Goal: Task Accomplishment & Management: Manage account settings

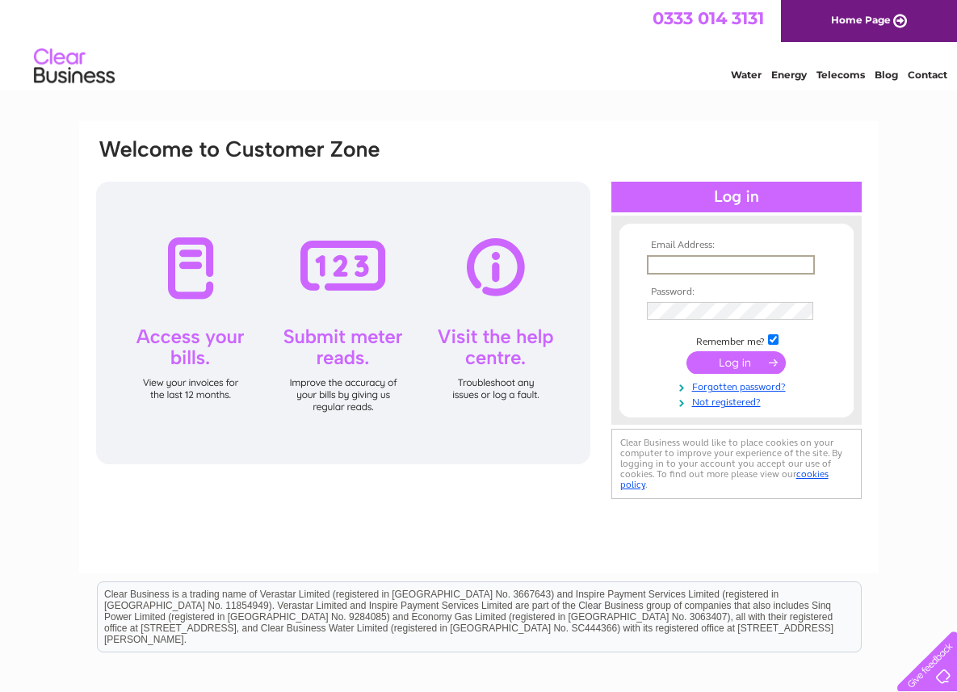
click at [734, 264] on input "text" at bounding box center [731, 264] width 168 height 19
click at [733, 266] on input "text" at bounding box center [731, 264] width 168 height 19
click at [733, 265] on input "text" at bounding box center [731, 264] width 168 height 19
type input "phay_hang@hotmail.com"
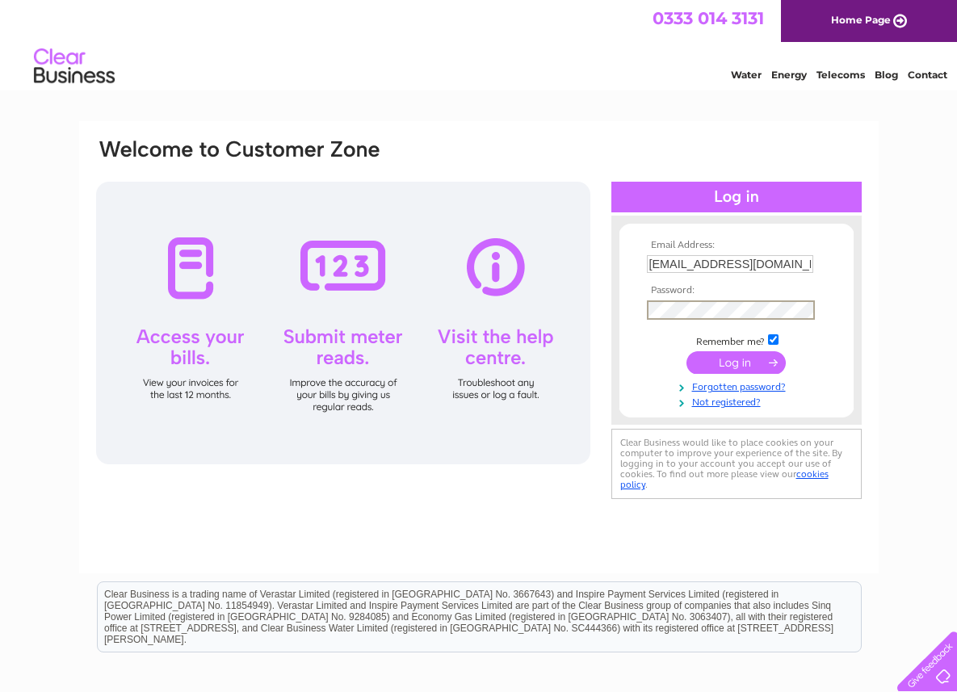
click at [687, 351] on input "submit" at bounding box center [736, 362] width 99 height 23
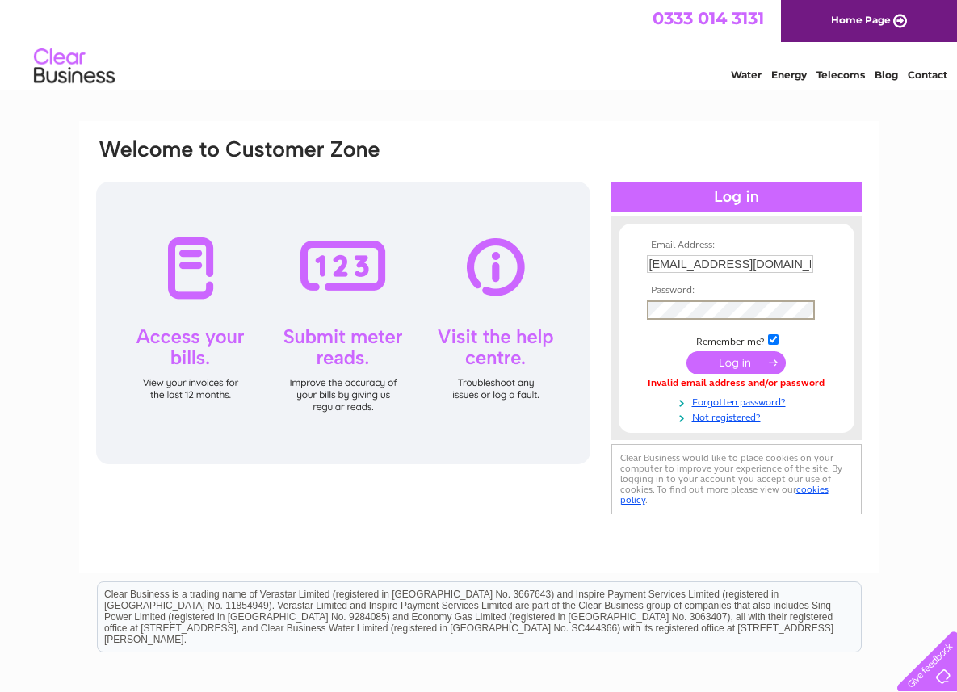
click at [687, 351] on input "submit" at bounding box center [736, 362] width 99 height 23
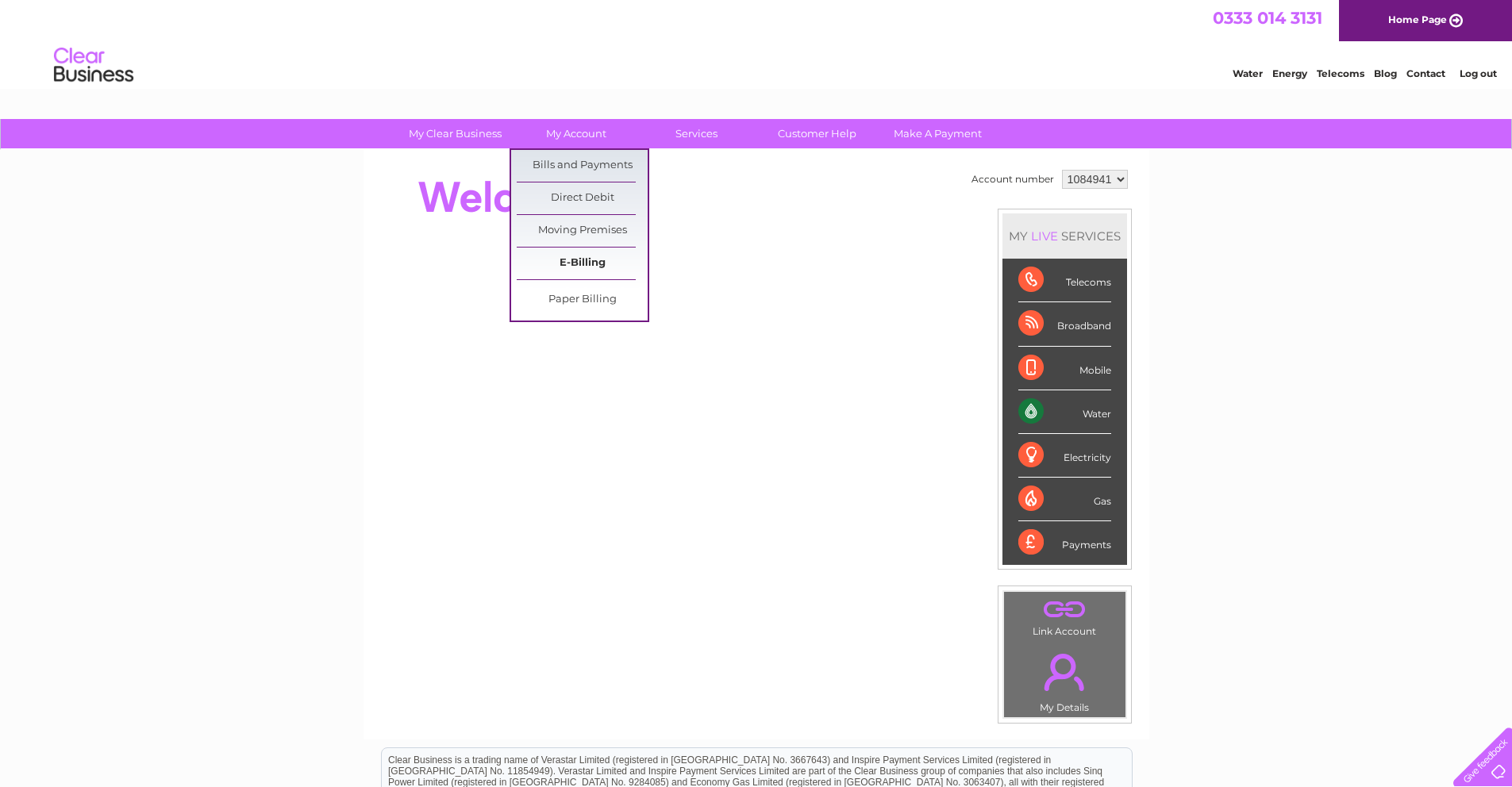
click at [590, 262] on link "E-Billing" at bounding box center [582, 263] width 131 height 31
click at [580, 167] on link "Bills and Payments" at bounding box center [582, 166] width 131 height 31
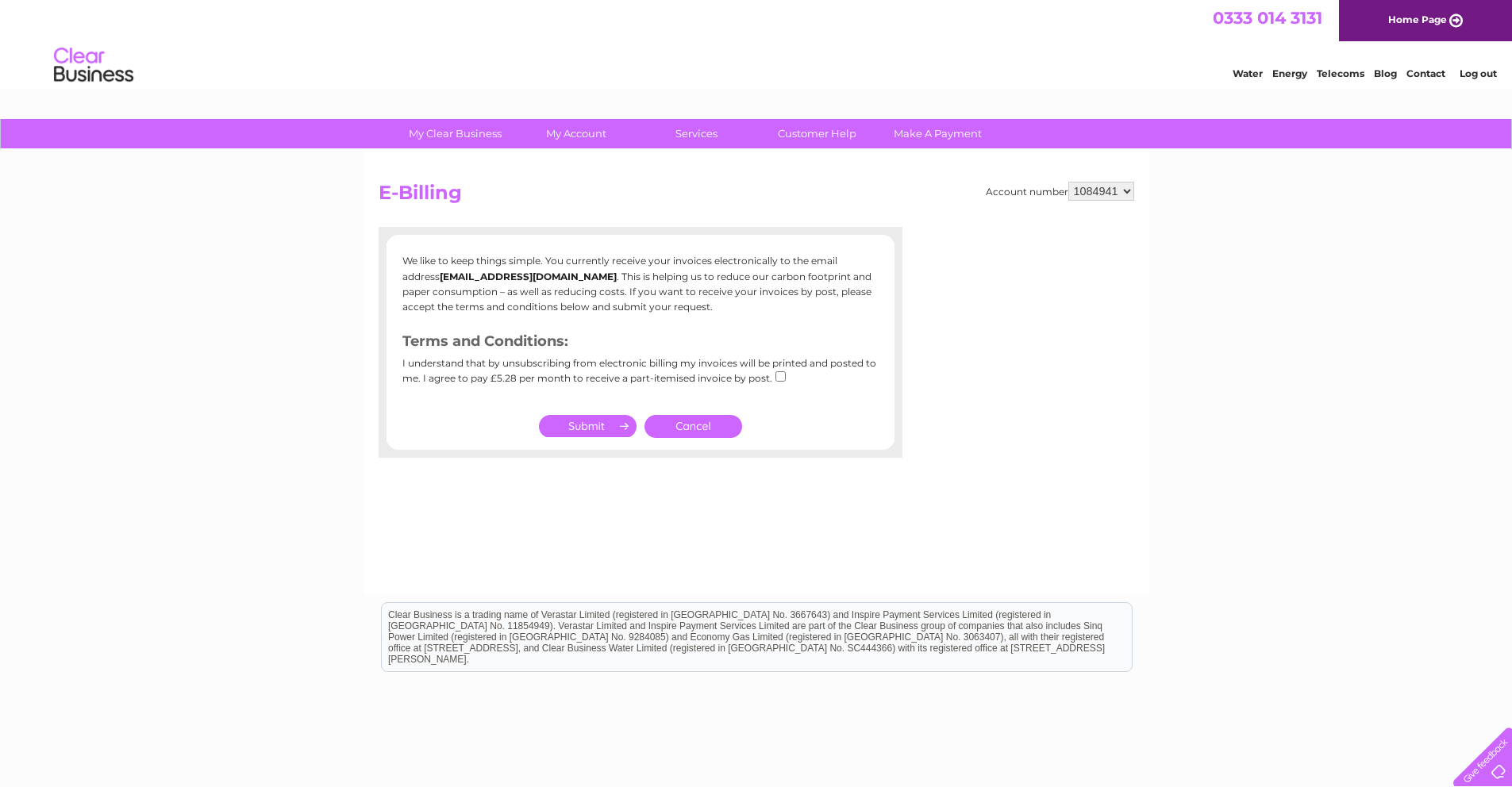
click at [775, 375] on input "checkbox" at bounding box center [780, 376] width 11 height 11
checkbox input "true"
click at [613, 426] on input "submit" at bounding box center [587, 425] width 97 height 23
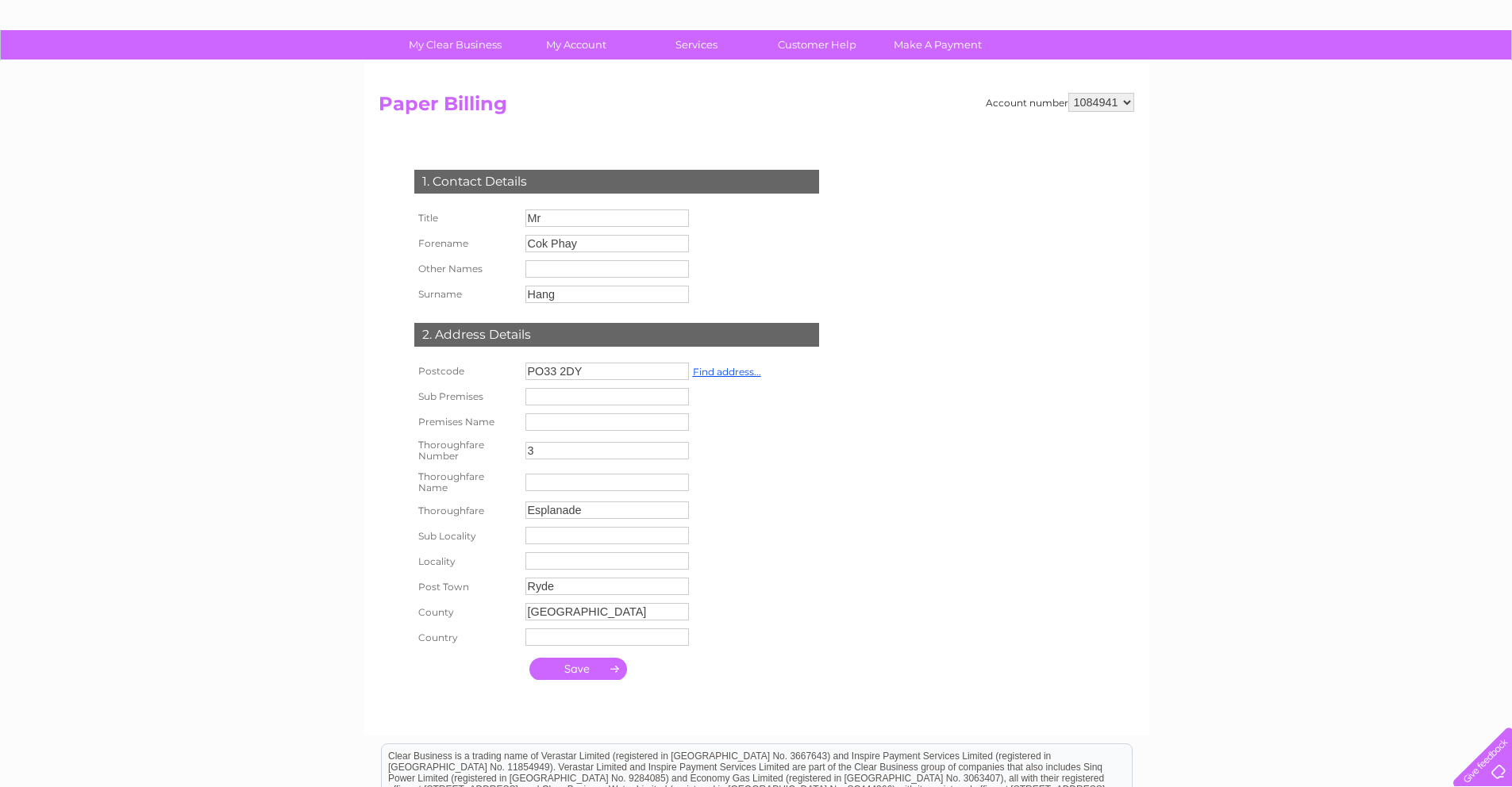
scroll to position [98, 0]
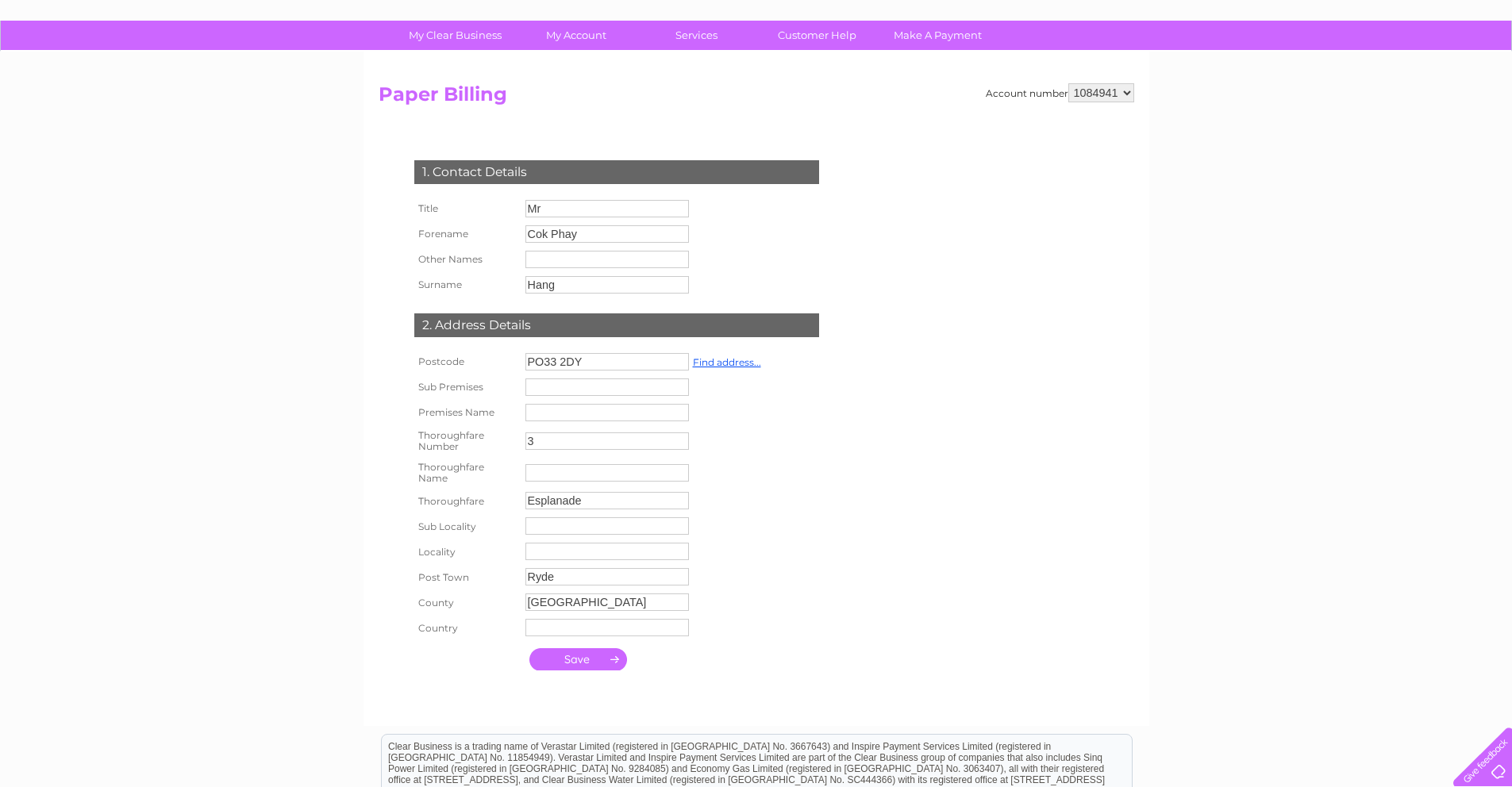
click at [602, 659] on input "submit" at bounding box center [578, 659] width 97 height 23
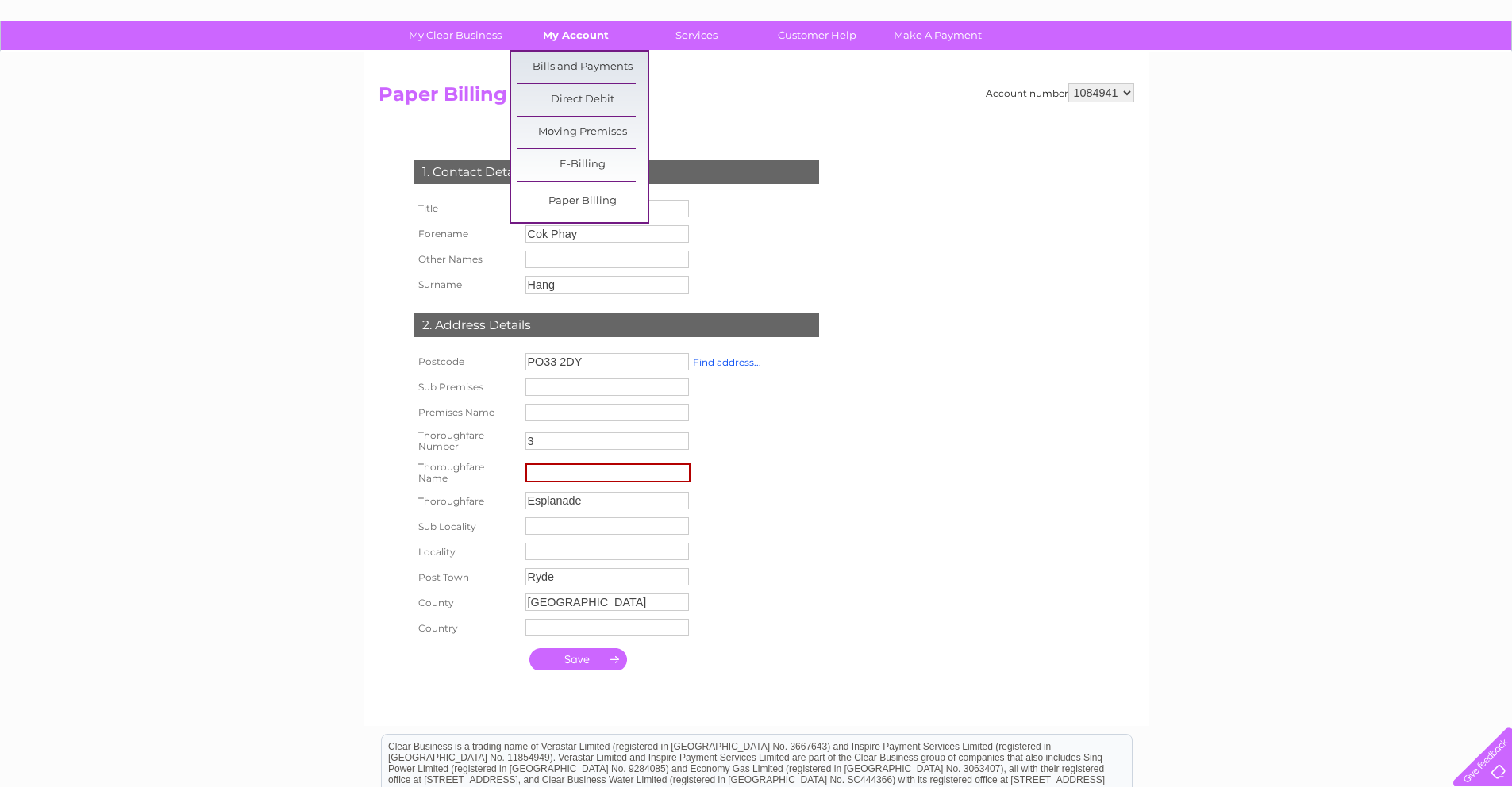
click at [590, 33] on link "My Account" at bounding box center [575, 35] width 131 height 29
click at [589, 58] on link "Bills and Payments" at bounding box center [582, 68] width 131 height 31
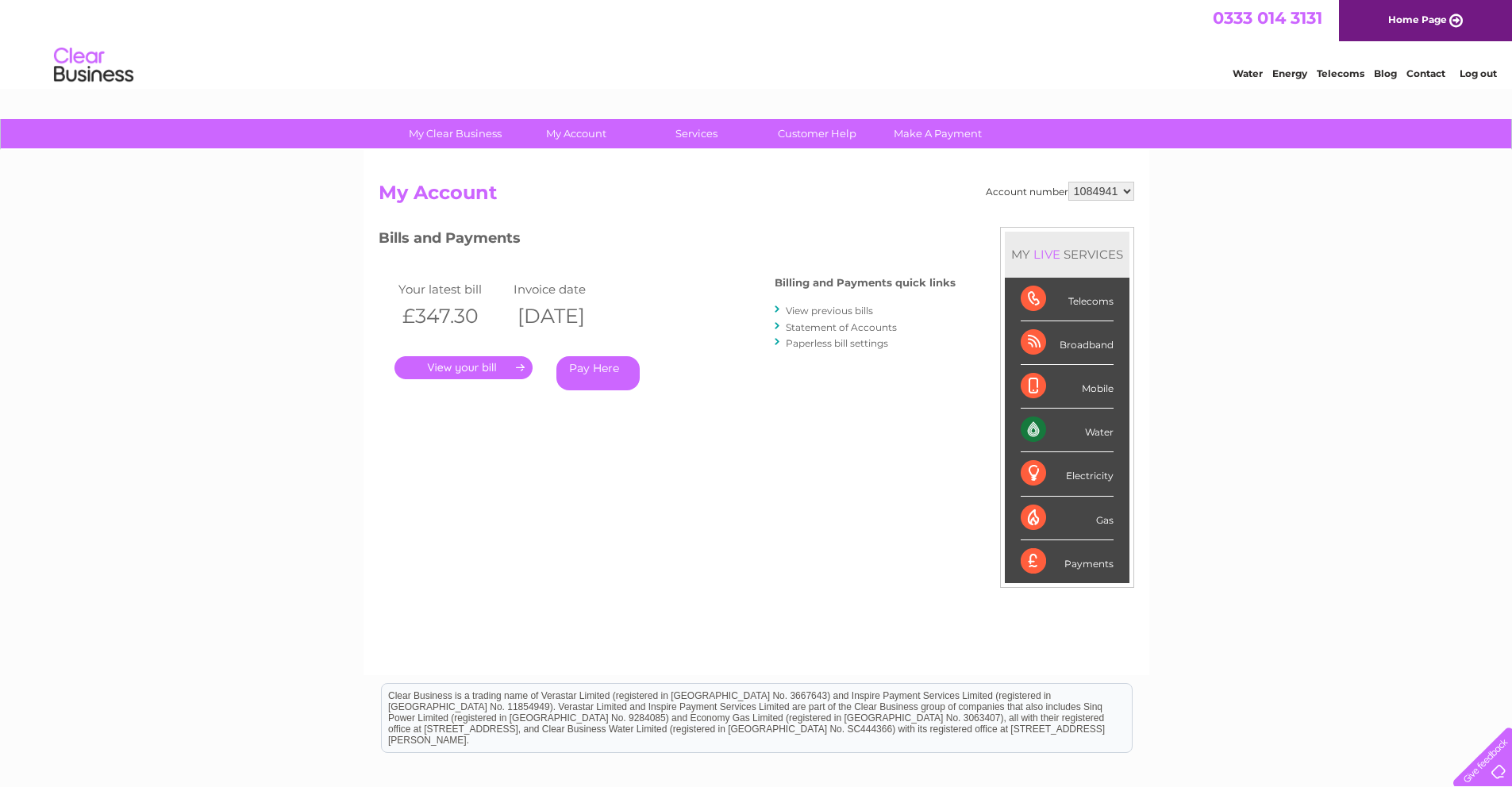
click at [820, 314] on link "View previous bills" at bounding box center [829, 310] width 87 height 12
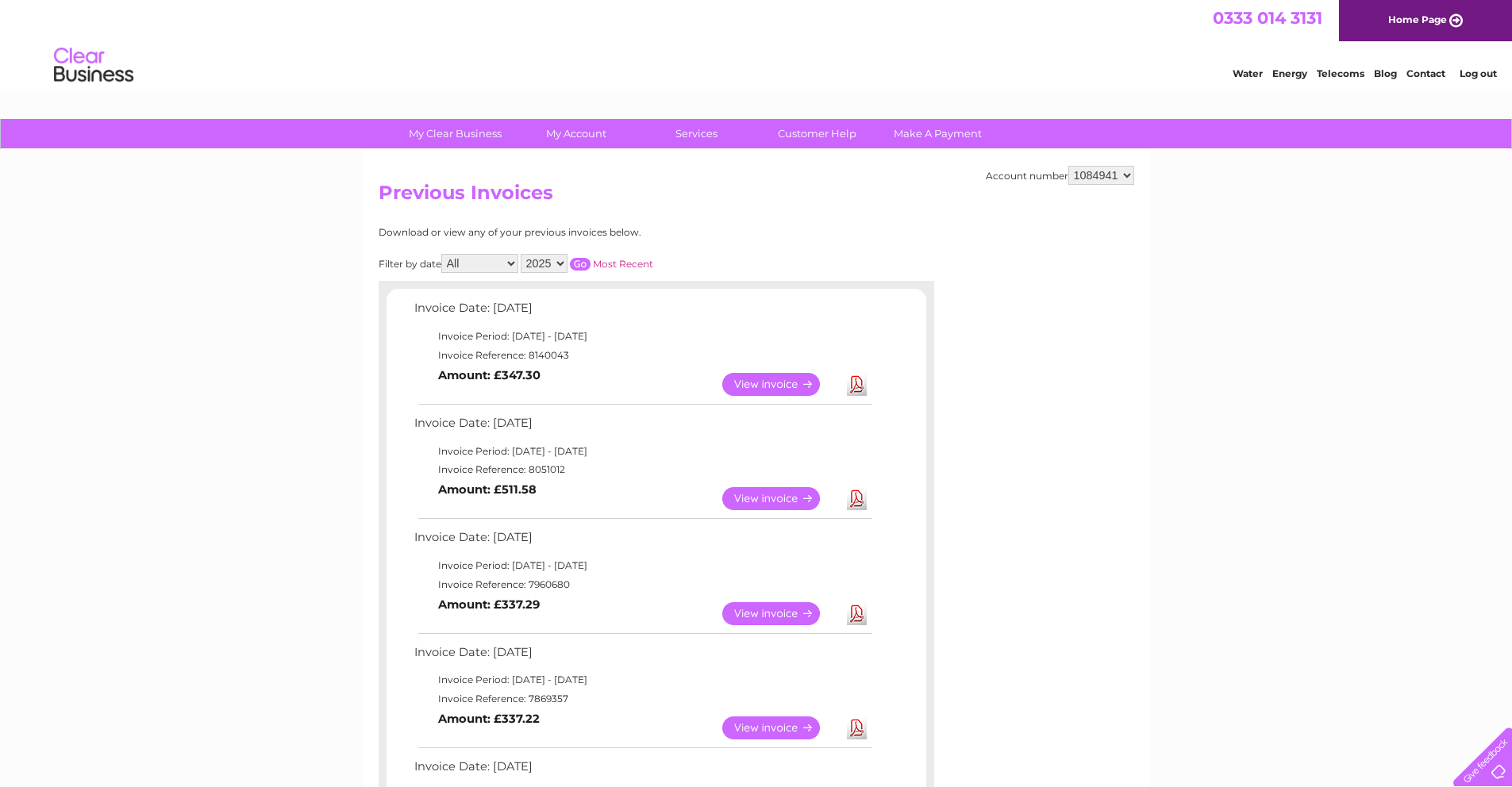
click at [863, 506] on link "Download" at bounding box center [857, 498] width 20 height 23
click at [858, 386] on link "Download" at bounding box center [857, 384] width 20 height 23
